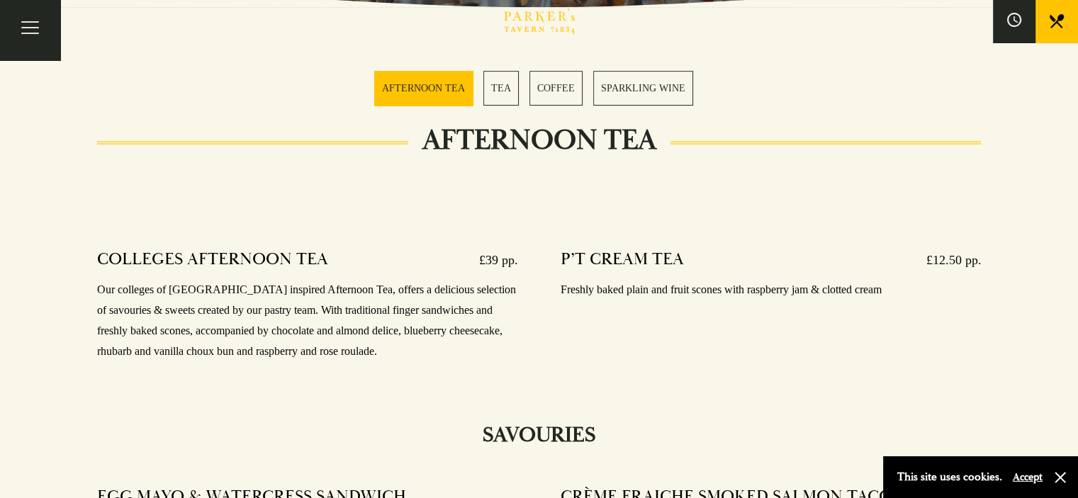
scroll to position [425, 0]
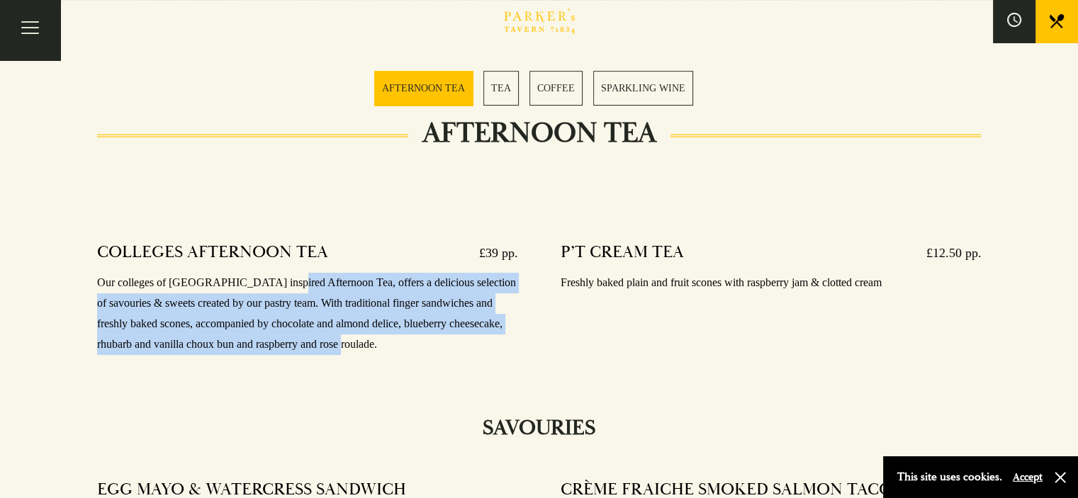
drag, startPoint x: 309, startPoint y: 294, endPoint x: 410, endPoint y: 351, distance: 115.5
click at [410, 351] on p "Our colleges of Cambridge inspired Afternoon Tea, offers a delicious selection …" at bounding box center [307, 313] width 421 height 81
click at [410, 351] on p "Our colleges of [GEOGRAPHIC_DATA] inspired Afternoon Tea, offers a delicious se…" at bounding box center [307, 313] width 421 height 81
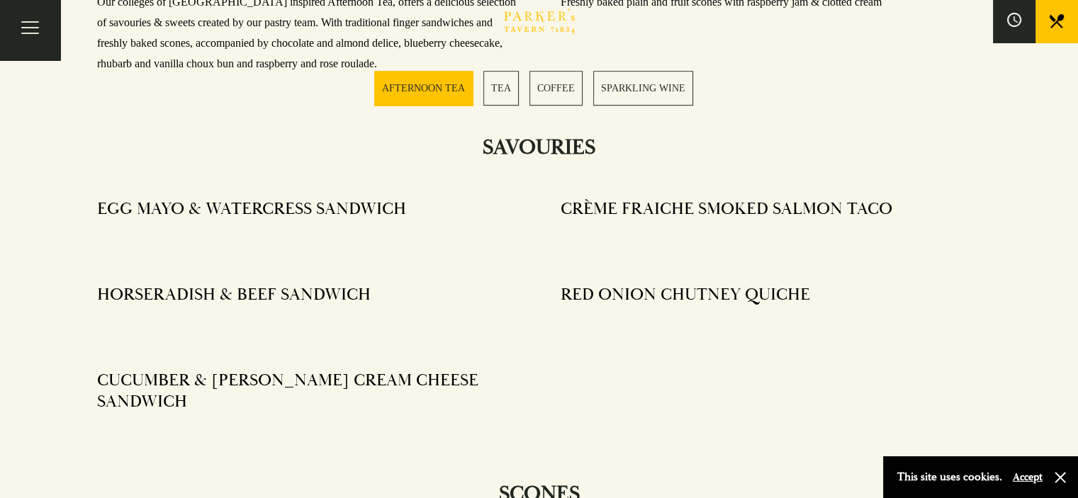
scroll to position [709, 0]
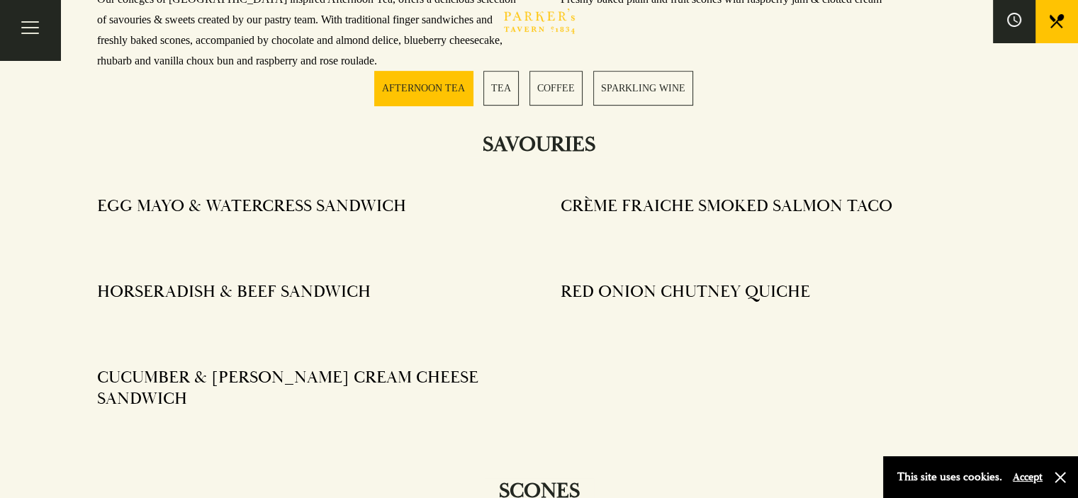
click at [0, 0] on div "Bar Restaurant What’s On Afternoon Tea Menus All That Jazz BOOK" at bounding box center [0, 0] width 0 height 0
click at [0, 0] on link "BOOK" at bounding box center [0, 0] width 0 height 0
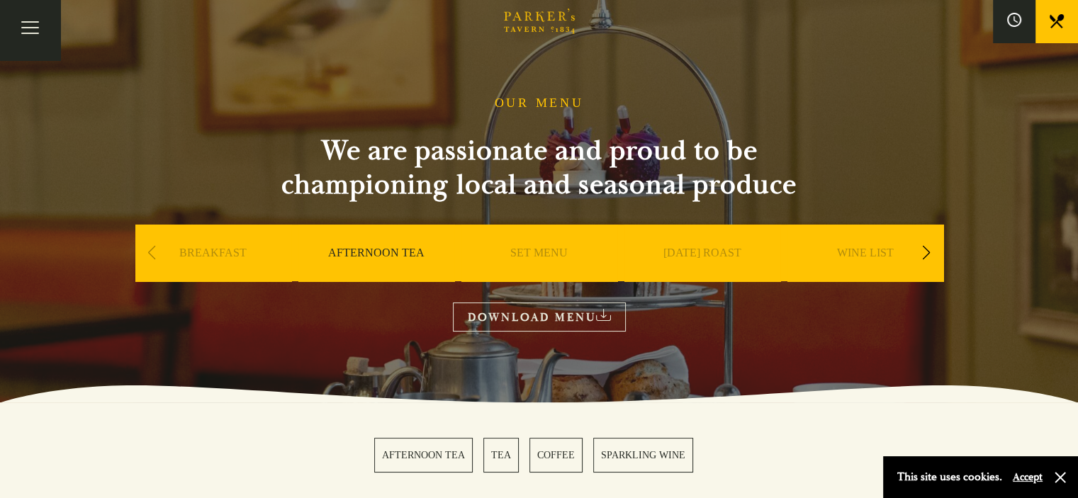
scroll to position [0, 0]
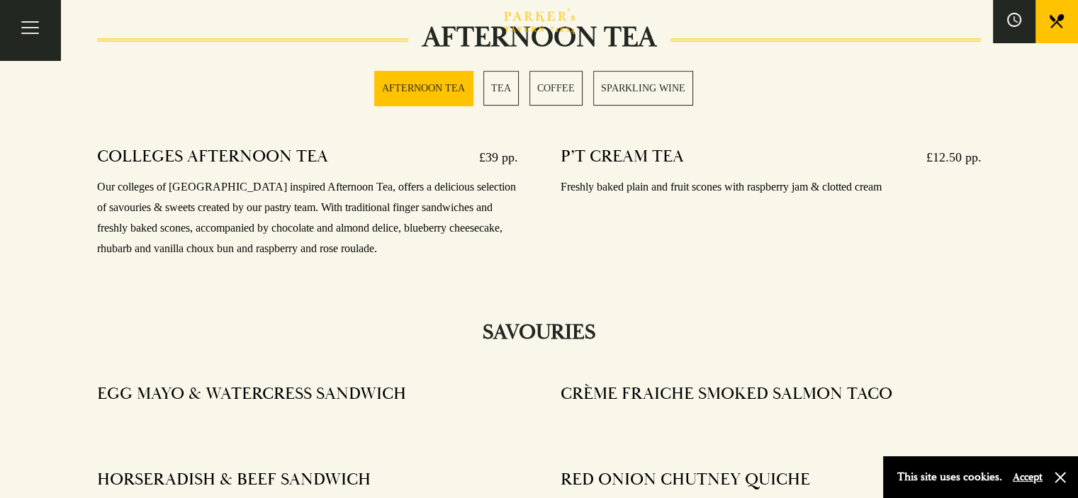
scroll to position [496, 0]
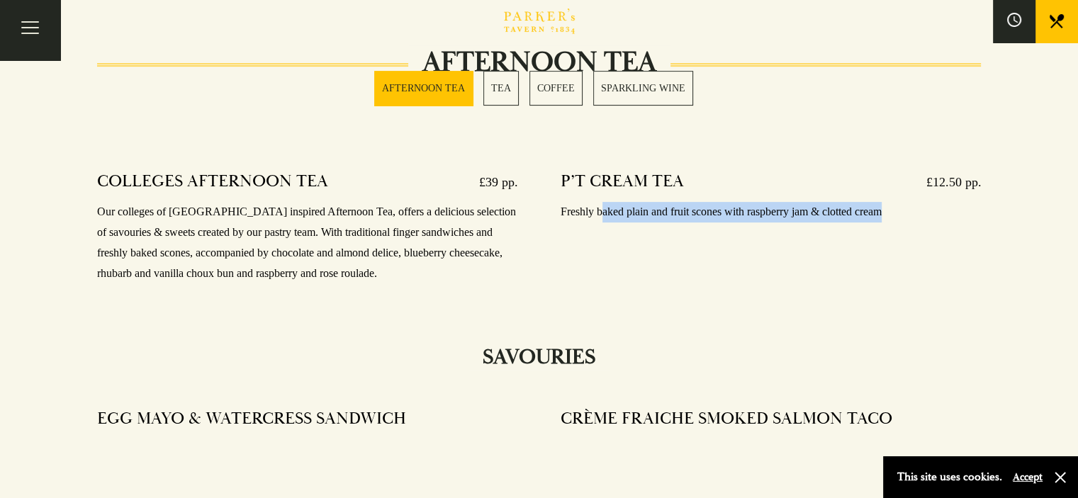
drag, startPoint x: 604, startPoint y: 213, endPoint x: 894, endPoint y: 218, distance: 289.9
click at [894, 218] on p "Freshly baked plain and fruit scones with raspberry jam & clotted cream" at bounding box center [770, 212] width 421 height 21
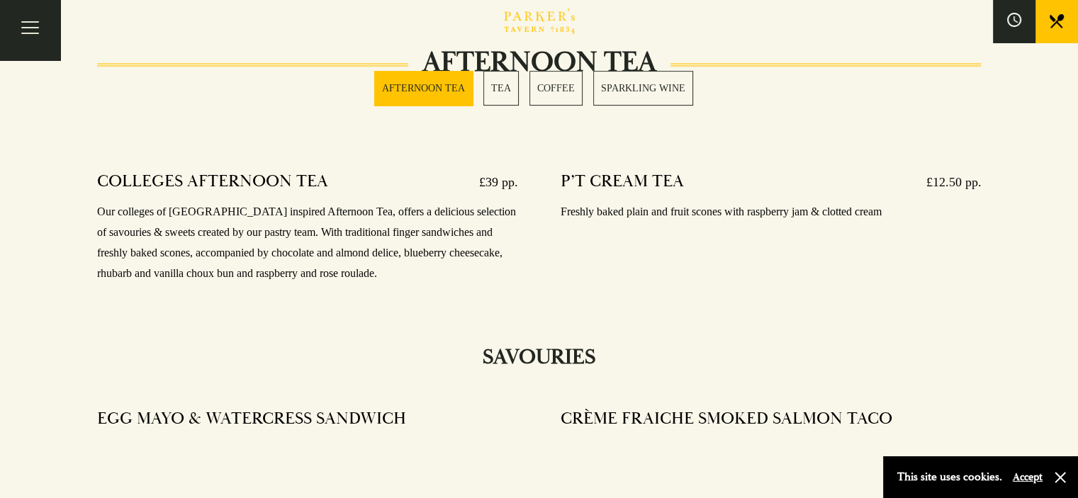
click at [653, 181] on h4 "P’T CREAM TEA" at bounding box center [621, 182] width 123 height 23
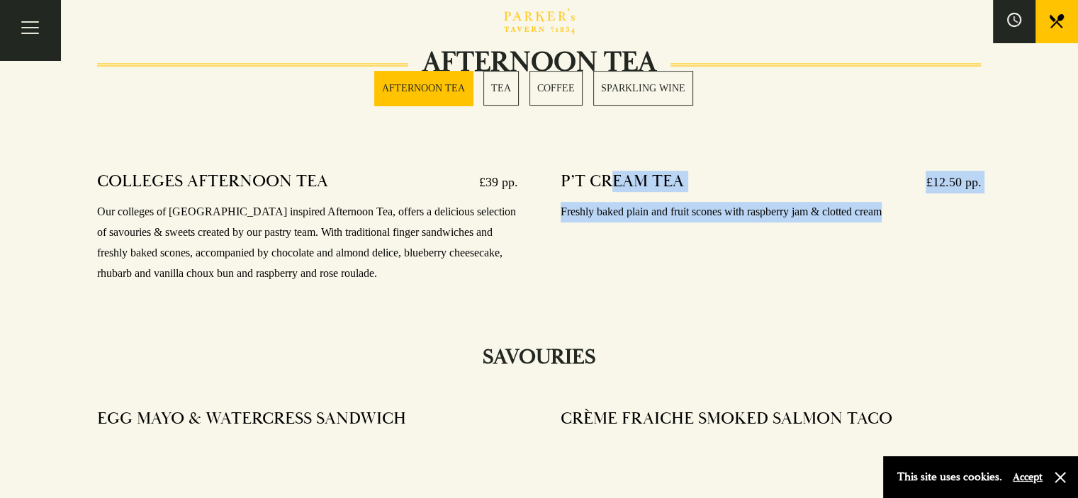
drag, startPoint x: 612, startPoint y: 179, endPoint x: 753, endPoint y: 224, distance: 147.2
click at [753, 224] on div "P’T CREAM TEA £12.50 pp. Freshly baked plain and fruit scones with raspberry ja…" at bounding box center [770, 197] width 421 height 72
click at [753, 224] on div at bounding box center [770, 227] width 421 height 11
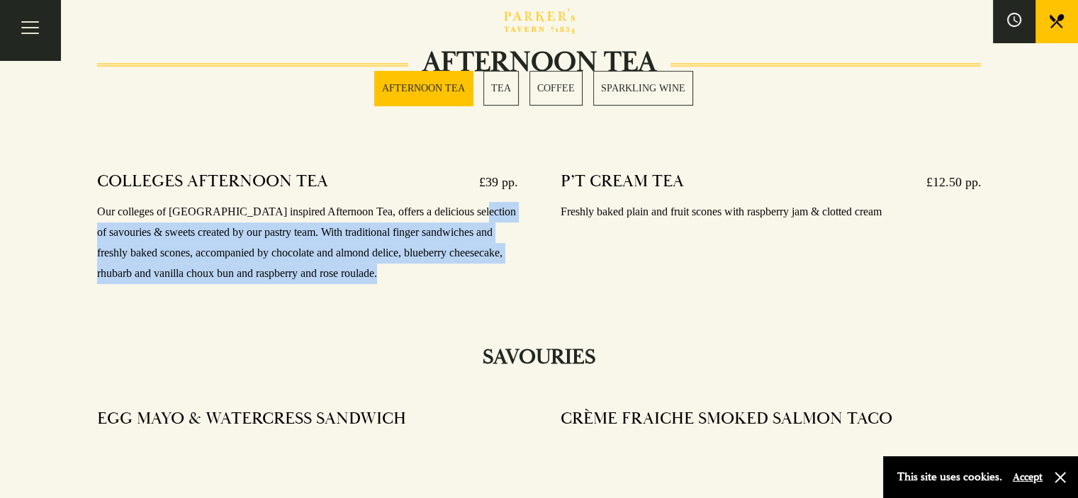
drag, startPoint x: 461, startPoint y: 218, endPoint x: 459, endPoint y: 285, distance: 66.6
click at [459, 285] on div "COLLEGES AFTERNOON TEA £39 pp. Our colleges of Cambridge inspired Afternoon Tea…" at bounding box center [307, 228] width 421 height 134
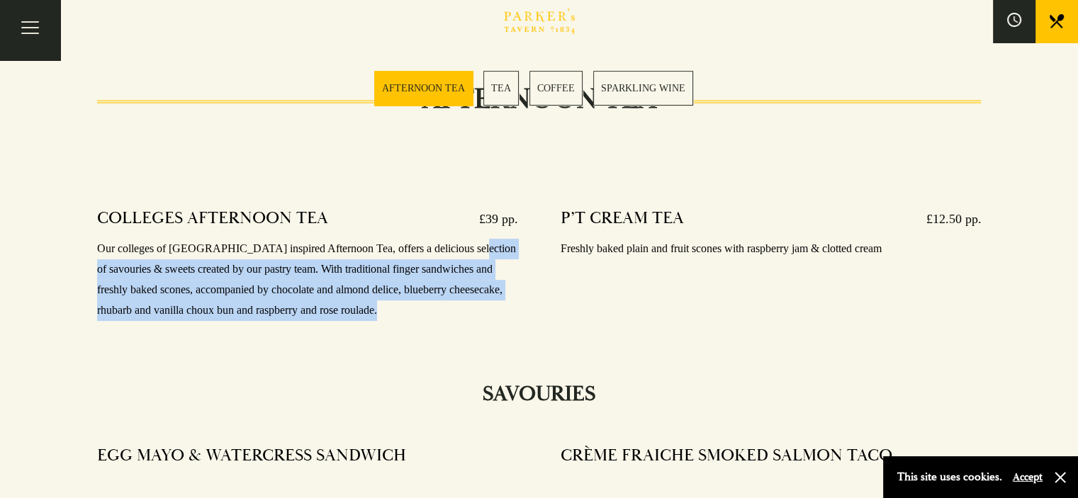
scroll to position [354, 0]
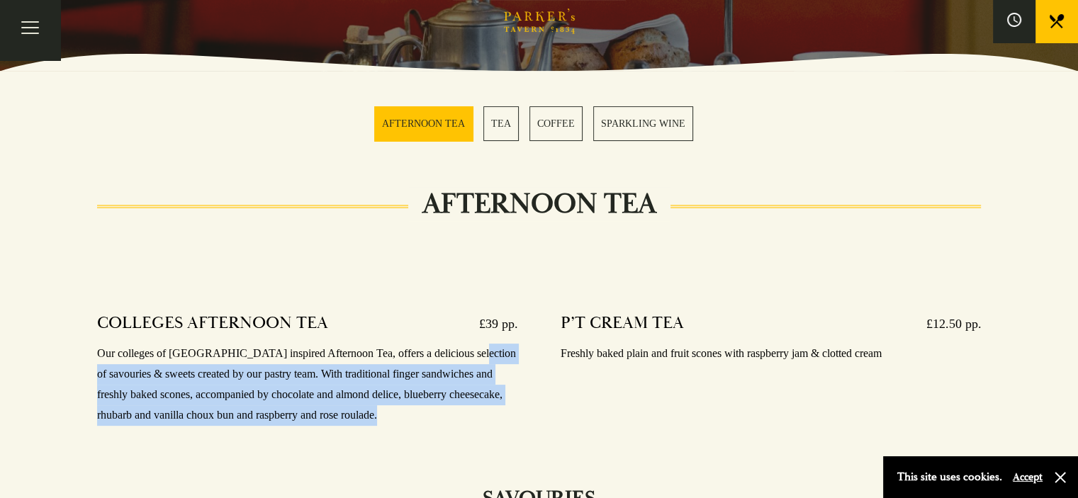
click at [507, 134] on link "TEA" at bounding box center [500, 123] width 35 height 35
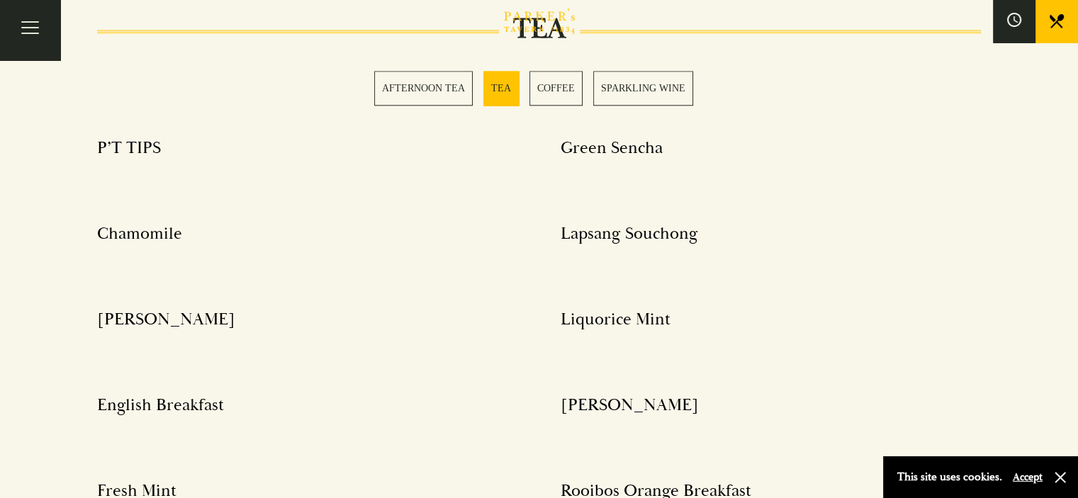
scroll to position [1640, 0]
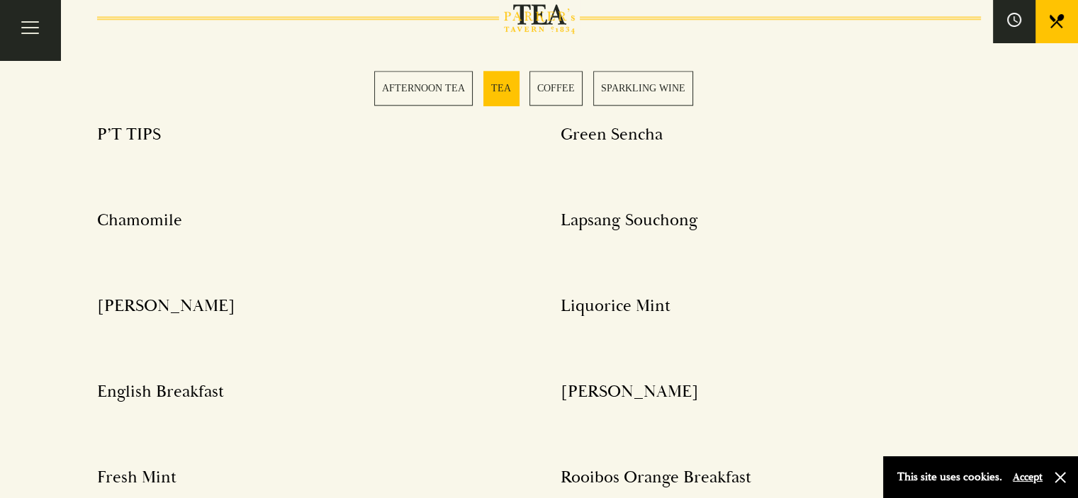
click at [442, 105] on section "AFTERNOON TEA TEA COFFEE SPARKLING WINE" at bounding box center [539, 88] width 1078 height 106
click at [0, 0] on div "Bar Restaurant What’s On Afternoon Tea Menus All That Jazz BOOK" at bounding box center [0, 0] width 0 height 0
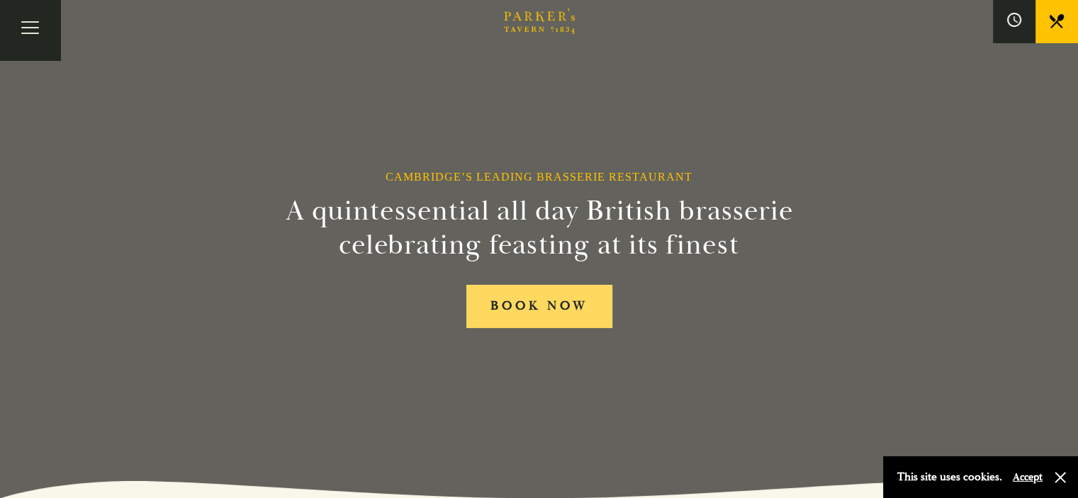
click at [493, 317] on link "BOOK NOW" at bounding box center [539, 306] width 146 height 43
